Goal: Information Seeking & Learning: Learn about a topic

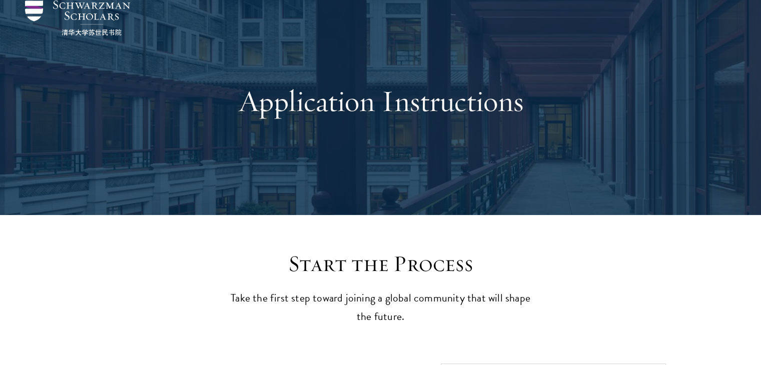
scroll to position [42, 0]
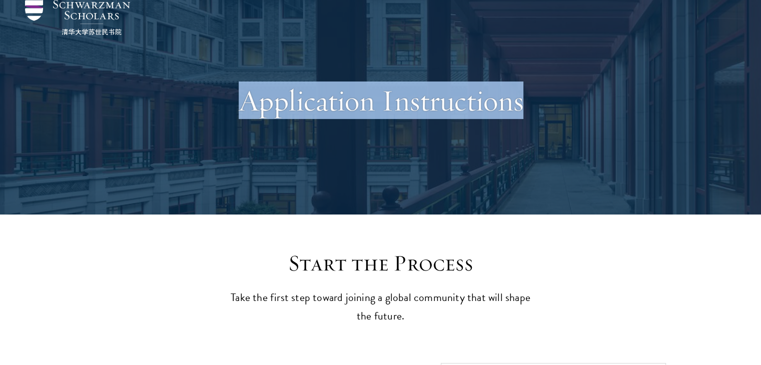
drag, startPoint x: 240, startPoint y: 106, endPoint x: 533, endPoint y: 93, distance: 293.4
click at [533, 93] on h1 "Application Instructions" at bounding box center [380, 101] width 345 height 36
click at [588, 165] on div "Application Instructions" at bounding box center [380, 100] width 661 height 229
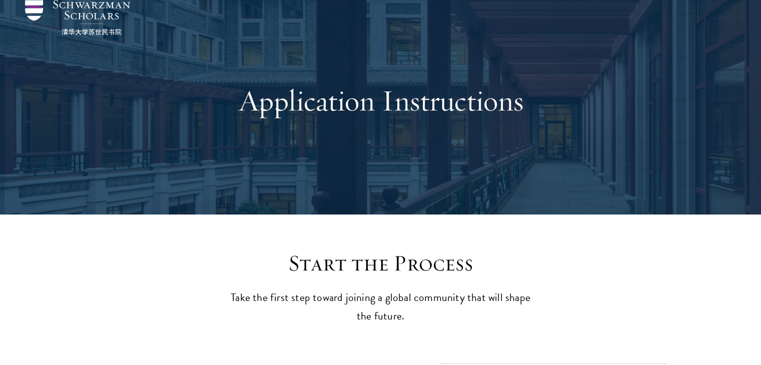
scroll to position [0, 0]
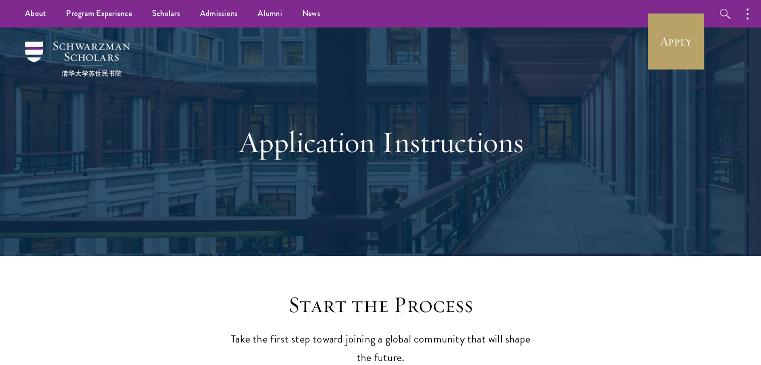
click at [588, 165] on div "Application Instructions" at bounding box center [380, 142] width 661 height 229
drag, startPoint x: 588, startPoint y: 165, endPoint x: 560, endPoint y: 283, distance: 121.9
click at [305, 4] on link "News" at bounding box center [311, 14] width 38 height 28
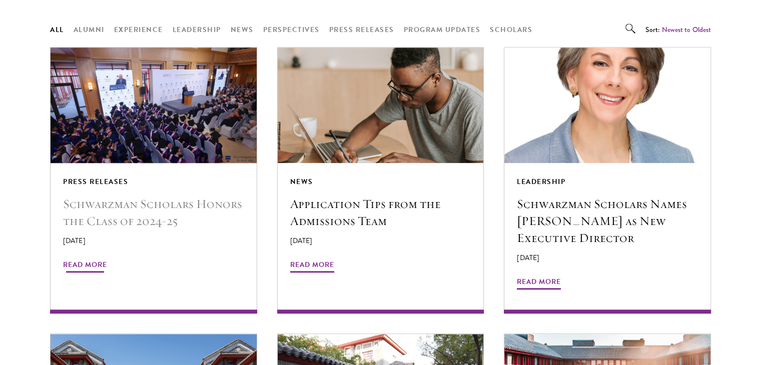
scroll to position [816, 0]
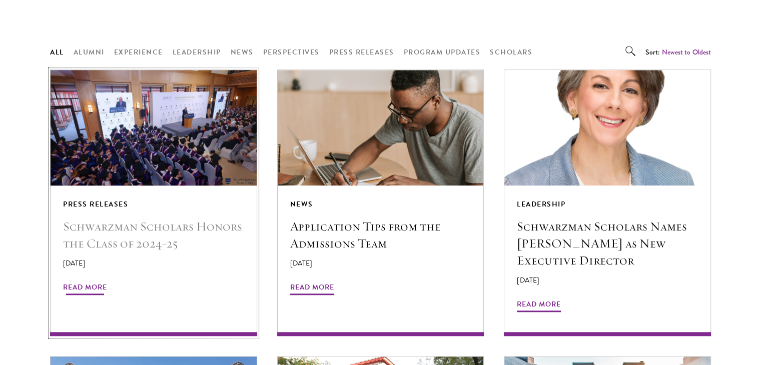
drag, startPoint x: 78, startPoint y: 245, endPoint x: 88, endPoint y: 275, distance: 31.6
click at [78, 258] on p "June 24, 2025" at bounding box center [153, 263] width 181 height 11
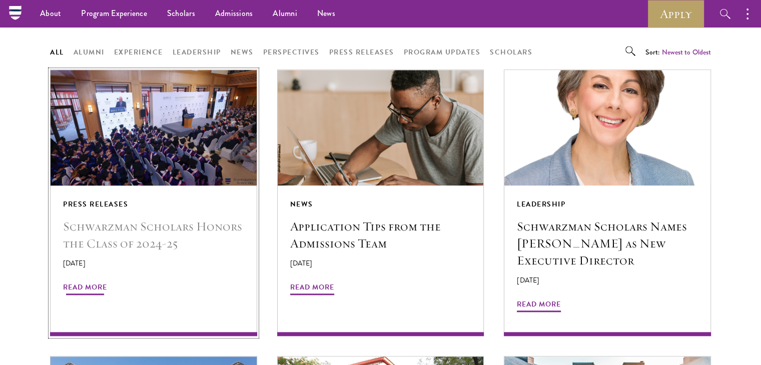
scroll to position [812, 0]
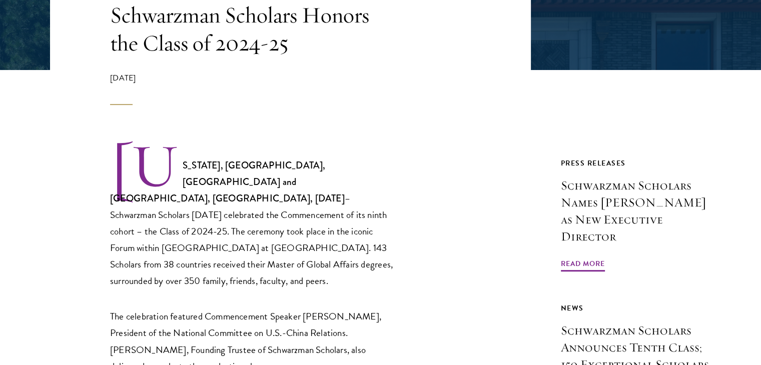
scroll to position [375, 0]
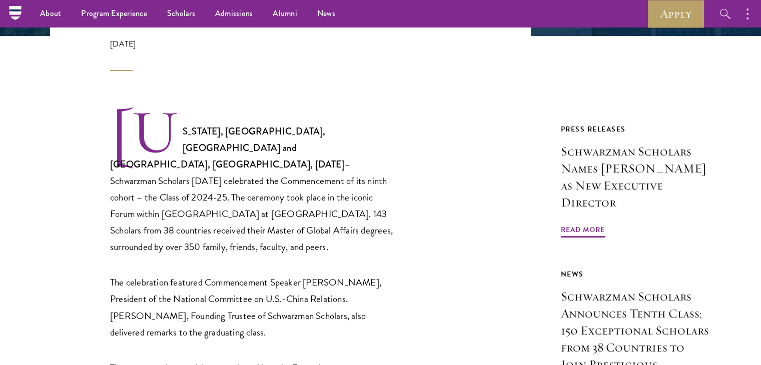
scroll to position [33, 0]
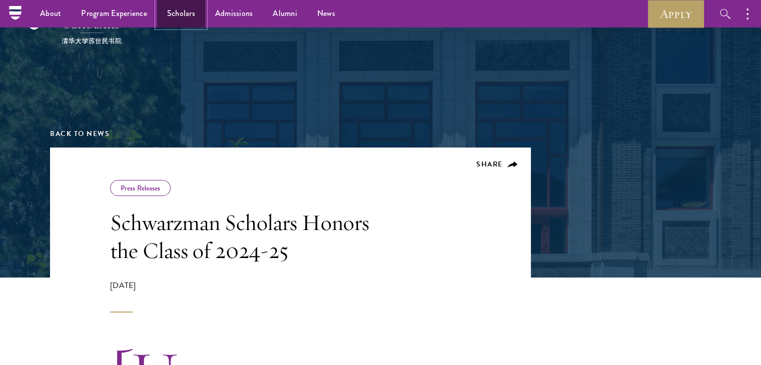
click at [175, 18] on link "Scholars" at bounding box center [181, 14] width 48 height 28
